Goal: Task Accomplishment & Management: Use online tool/utility

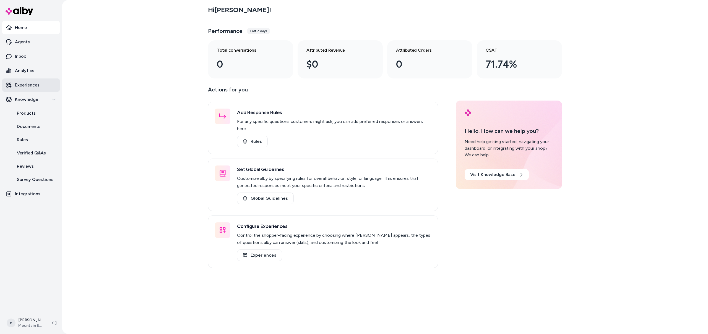
click at [32, 89] on link "Experiences" at bounding box center [30, 85] width 57 height 13
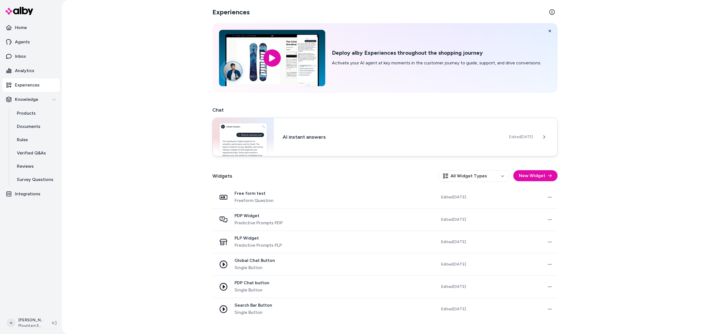
click at [324, 130] on div "AI instant answers Edited [DATE]" at bounding box center [384, 137] width 345 height 39
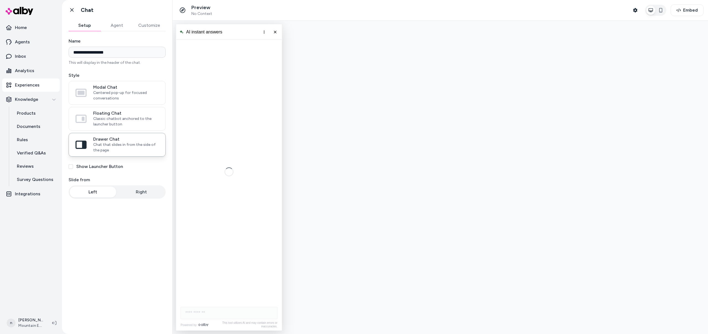
scroll to position [1078, 0]
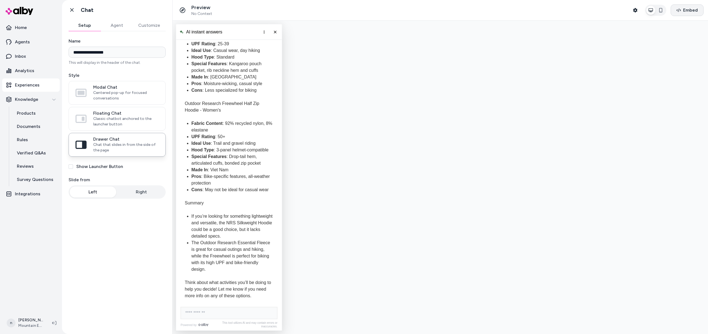
click at [686, 7] on span "Embed" at bounding box center [690, 10] width 15 height 7
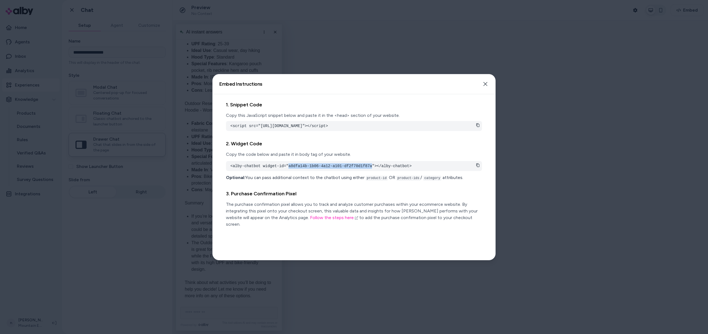
drag, startPoint x: 373, startPoint y: 172, endPoint x: 289, endPoint y: 172, distance: 84.3
click at [289, 169] on pre "<alby-chatbot widget-id="a8dfa14b-1b06-4a12-a101-df2f70d1f87a"></alby-chatbot>" at bounding box center [353, 166] width 247 height 6
copy pre "a8dfa14b-1b06-4a12-a101-df2f70d1f87a"
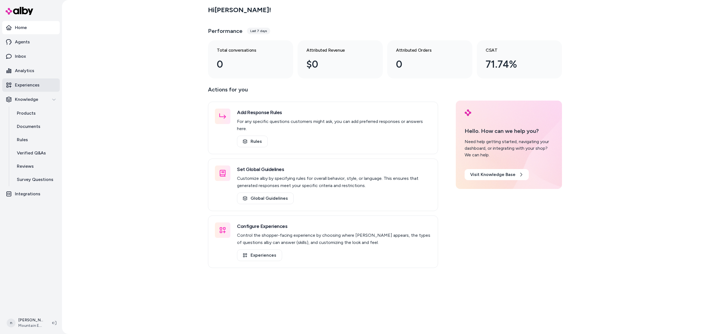
click at [31, 82] on p "Experiences" at bounding box center [27, 85] width 25 height 7
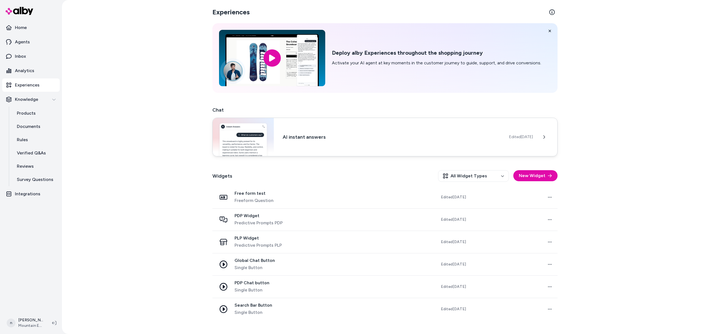
click at [278, 137] on div "AI instant answers Edited [DATE]" at bounding box center [384, 137] width 345 height 39
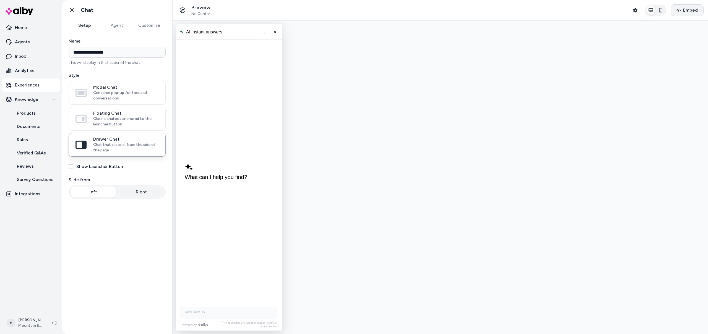
click at [684, 5] on button "Embed" at bounding box center [686, 10] width 33 height 12
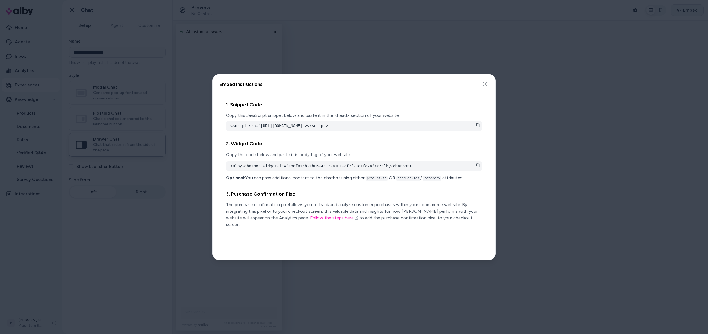
scroll to position [1078, 0]
drag, startPoint x: 465, startPoint y: 126, endPoint x: 383, endPoint y: 128, distance: 83.0
click at [383, 128] on pre "<script src="[URL][DOMAIN_NAME]"></script>" at bounding box center [353, 126] width 247 height 6
copy pre "d505ba43-7423-4aba-aecc-244695b2b06b"
click at [483, 86] on icon "button" at bounding box center [485, 84] width 4 height 4
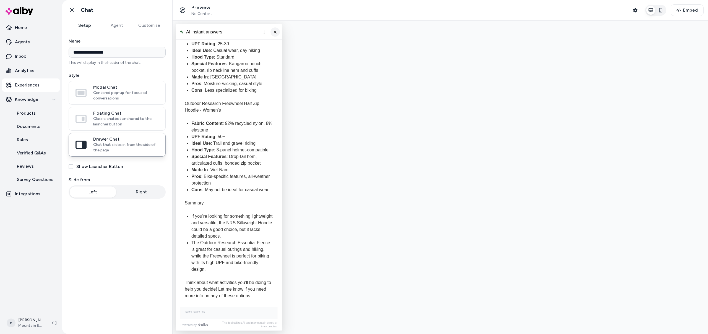
click at [272, 31] on button "Close chat" at bounding box center [274, 31] width 9 height 9
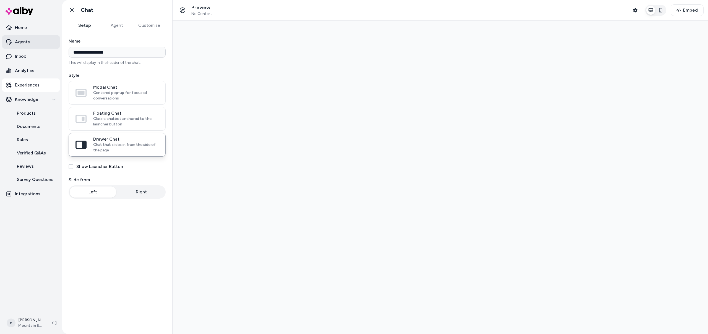
click at [24, 40] on p "Agents" at bounding box center [22, 42] width 15 height 7
click at [23, 44] on p "Agents" at bounding box center [22, 42] width 15 height 7
click at [75, 11] on link "Go back" at bounding box center [71, 9] width 11 height 11
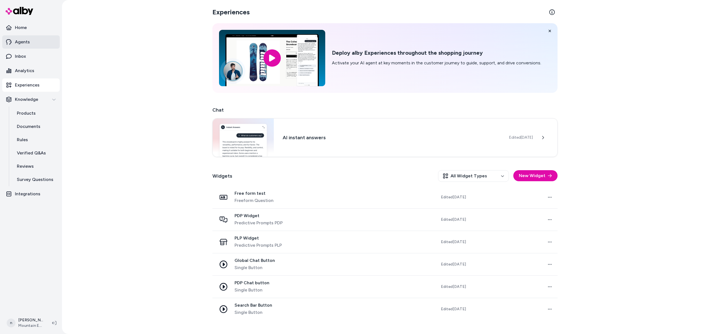
click at [25, 44] on p "Agents" at bounding box center [22, 42] width 15 height 7
click at [19, 31] on p "Home" at bounding box center [21, 27] width 12 height 7
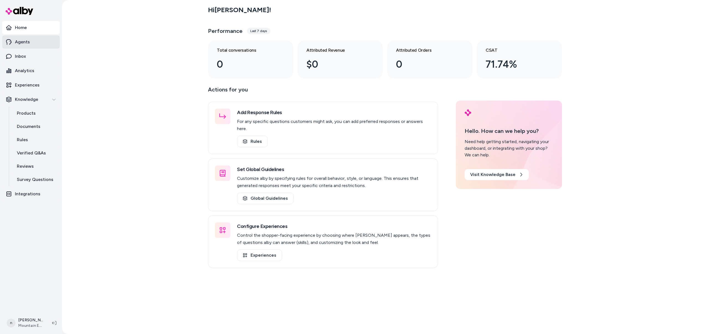
click at [22, 43] on p "Agents" at bounding box center [22, 42] width 15 height 7
click at [22, 28] on p "Home" at bounding box center [21, 27] width 12 height 7
click at [28, 182] on p "Survey Questions" at bounding box center [35, 179] width 36 height 7
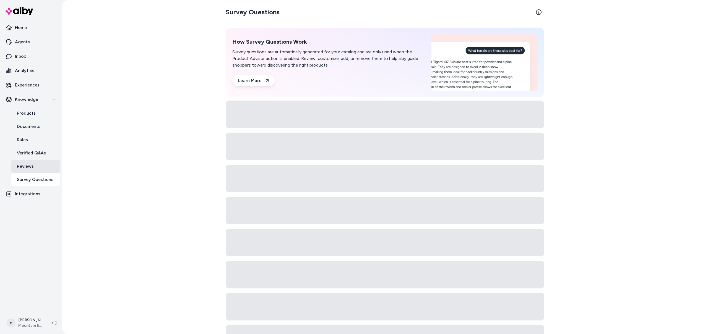
click at [25, 168] on p "Reviews" at bounding box center [25, 166] width 17 height 7
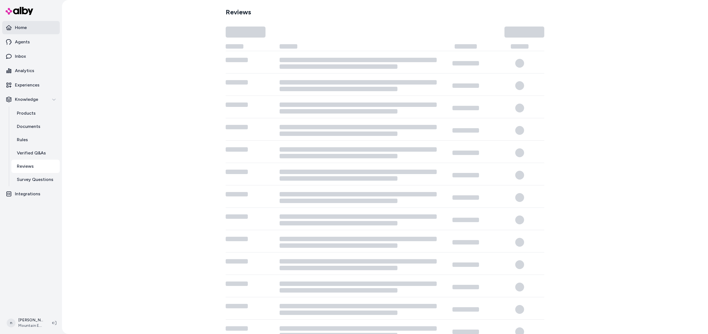
click at [21, 26] on p "Home" at bounding box center [21, 27] width 12 height 7
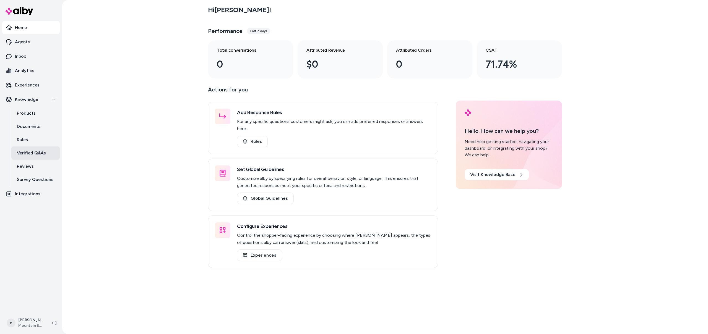
click at [30, 154] on p "Verified Q&As" at bounding box center [31, 153] width 29 height 7
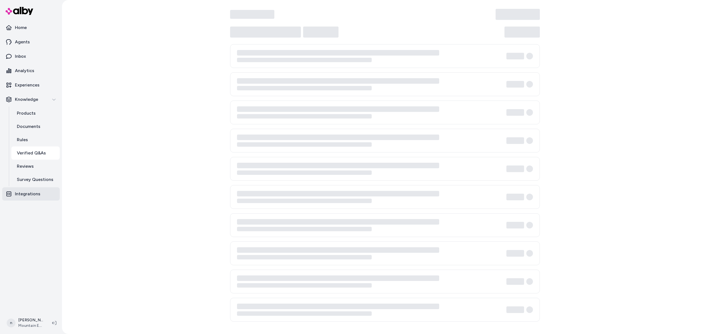
click at [35, 197] on p "Integrations" at bounding box center [27, 194] width 25 height 7
click at [33, 194] on p "Integrations" at bounding box center [27, 194] width 25 height 7
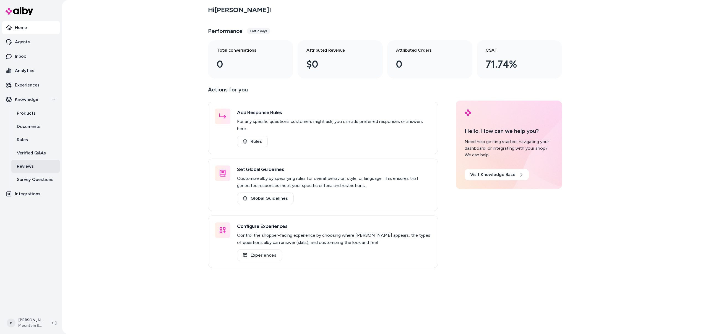
click at [30, 167] on p "Reviews" at bounding box center [25, 166] width 17 height 7
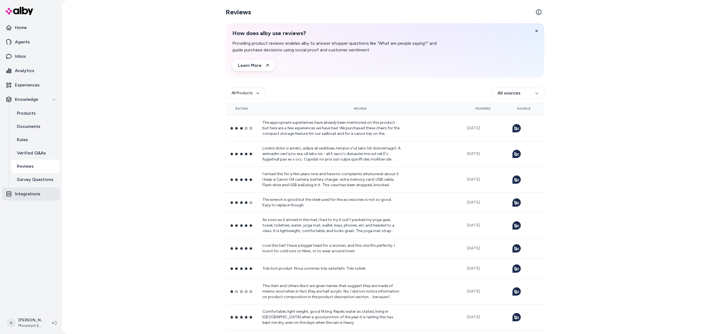
click at [27, 192] on p "Integrations" at bounding box center [27, 194] width 25 height 7
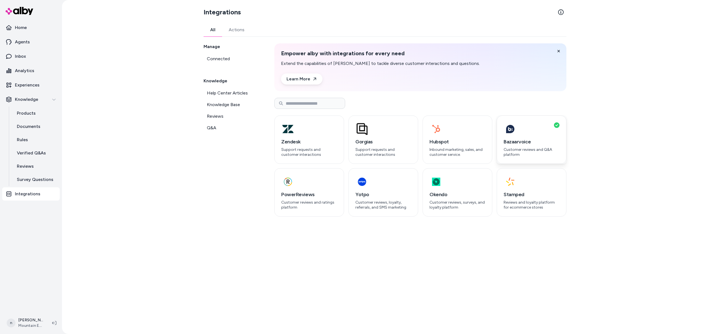
click at [525, 143] on h3 "Bazaarvoice" at bounding box center [531, 142] width 56 height 8
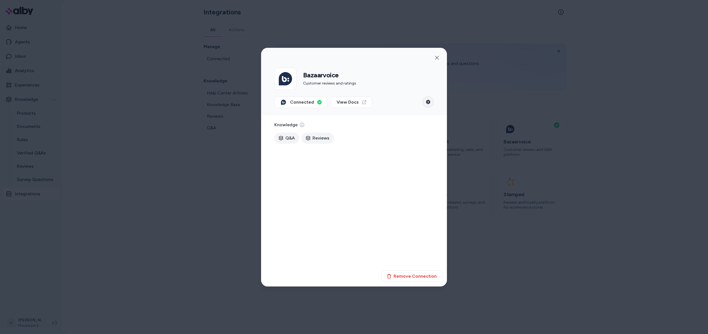
click at [427, 100] on icon "button" at bounding box center [428, 102] width 4 height 4
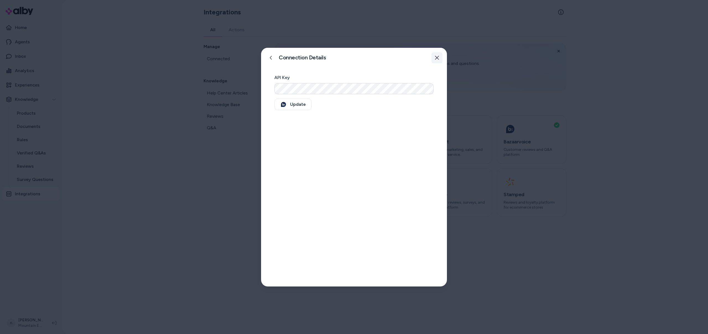
click at [438, 56] on icon "button" at bounding box center [437, 58] width 4 height 4
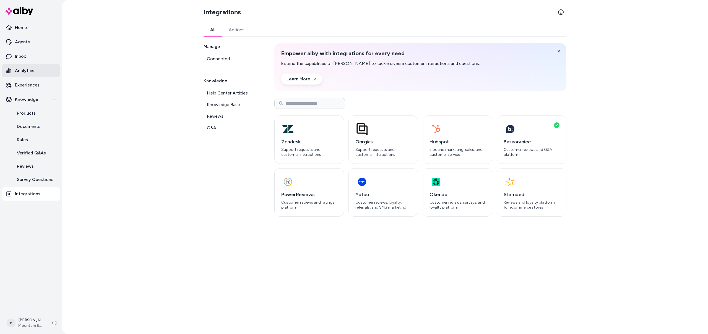
click at [31, 68] on p "Analytics" at bounding box center [24, 70] width 19 height 7
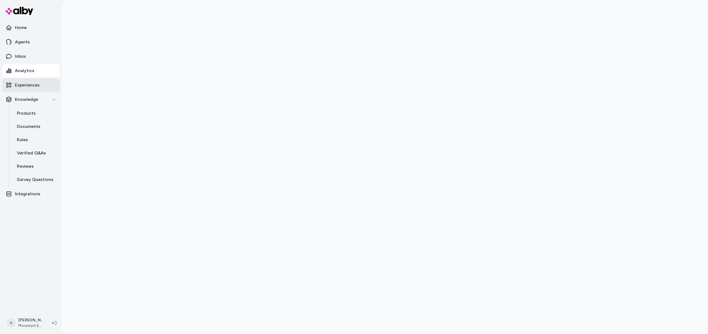
click at [32, 87] on p "Experiences" at bounding box center [27, 85] width 25 height 7
